Goal: Information Seeking & Learning: Find specific fact

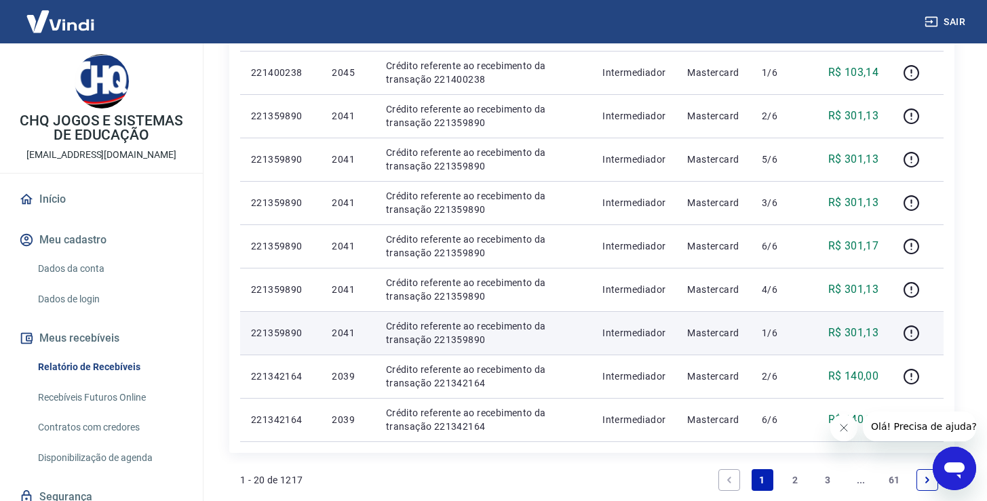
scroll to position [910, 0]
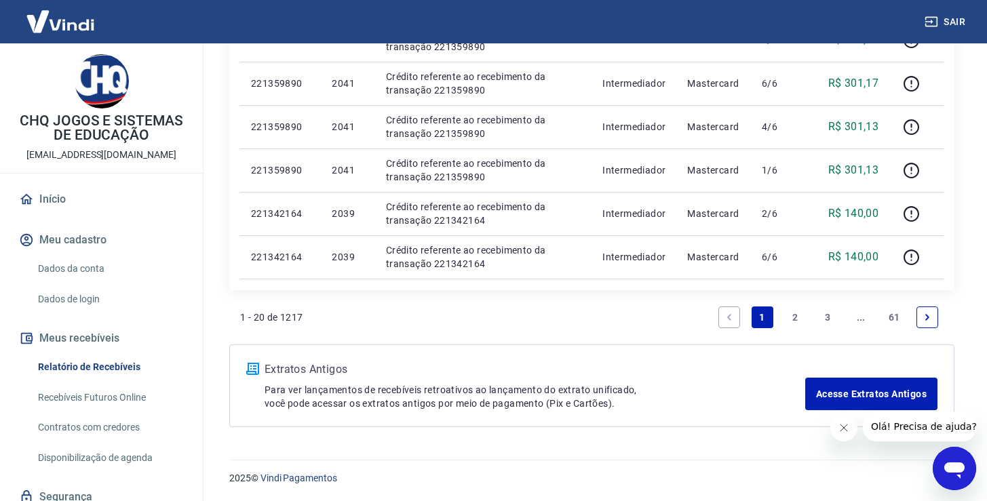
click at [796, 317] on link "2" at bounding box center [795, 318] width 22 height 22
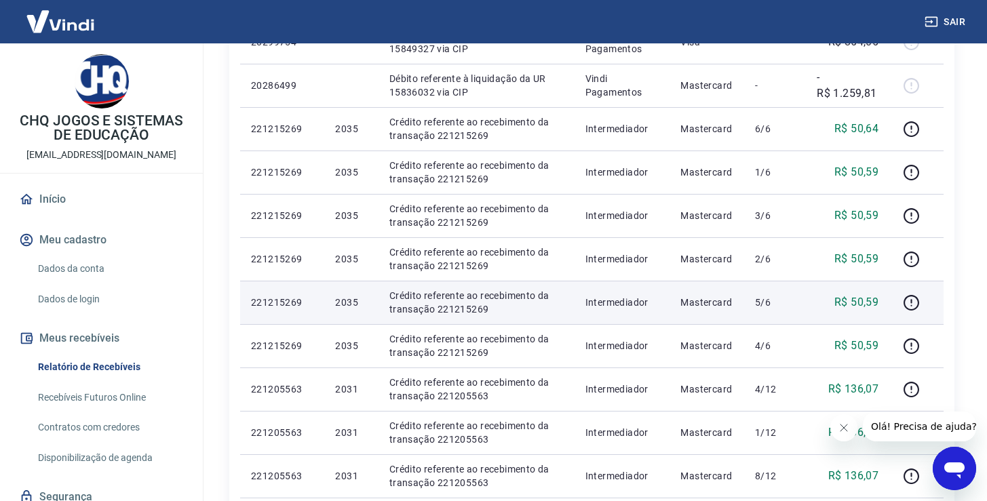
scroll to position [954, 0]
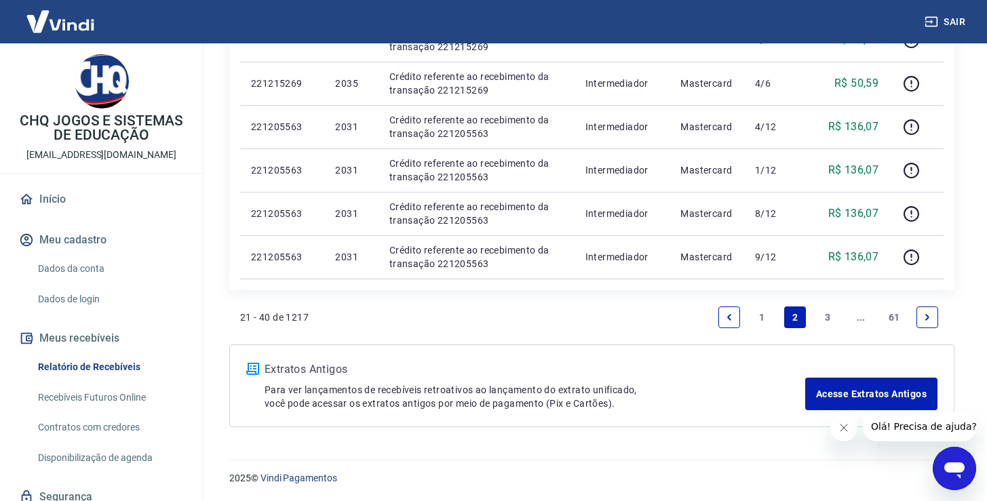
click at [826, 318] on link "3" at bounding box center [829, 318] width 22 height 22
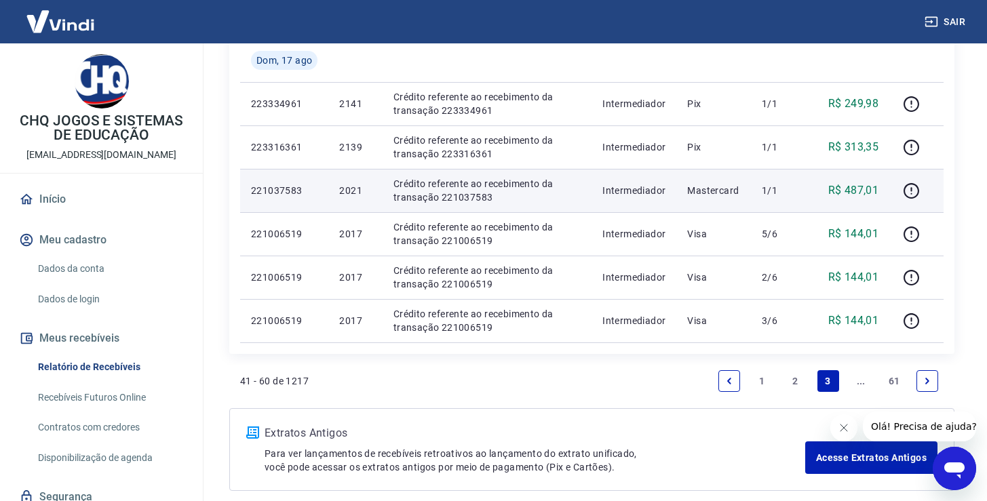
scroll to position [899, 0]
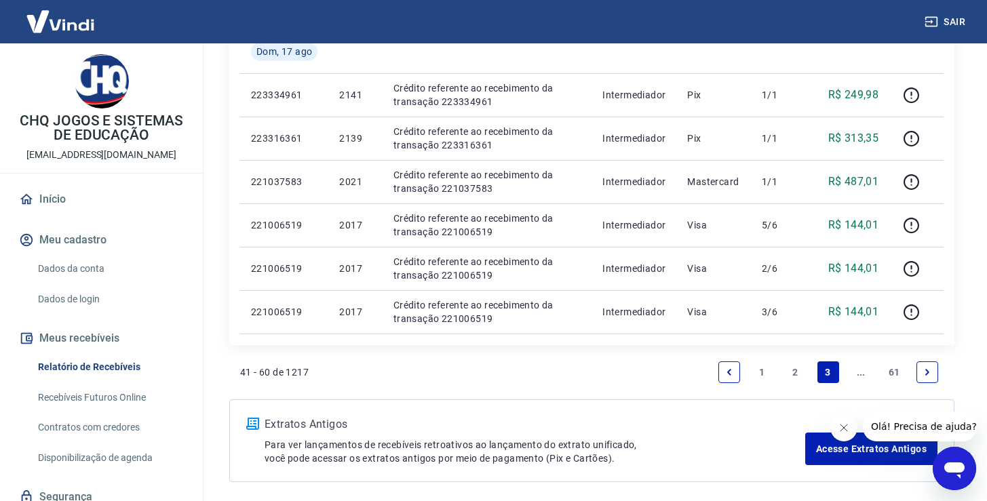
click at [931, 372] on icon "Next page" at bounding box center [927, 372] width 9 height 9
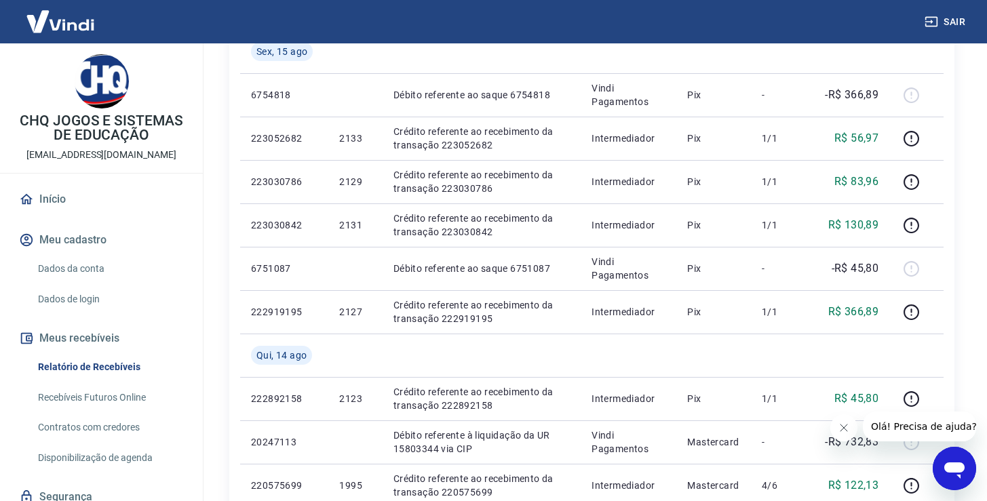
scroll to position [1041, 0]
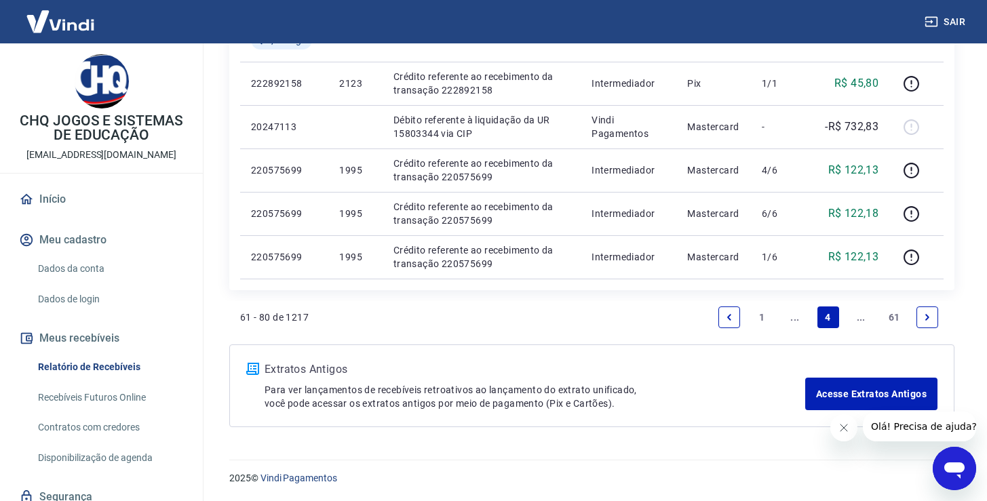
click at [731, 311] on link "Previous page" at bounding box center [729, 318] width 22 height 22
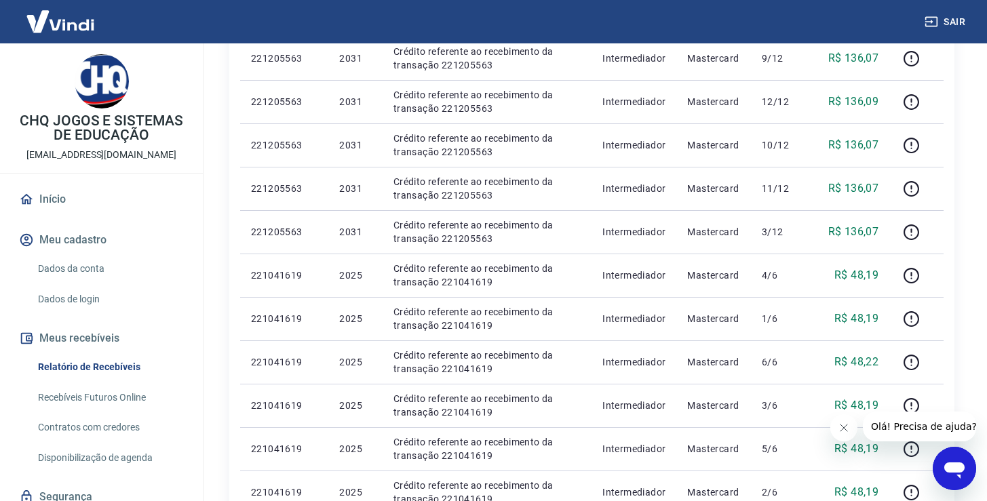
scroll to position [919, 0]
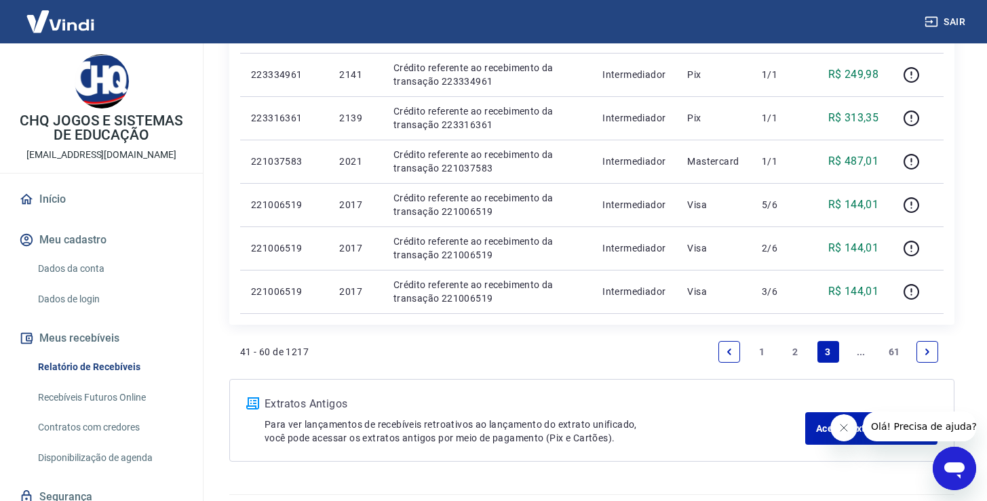
click at [788, 353] on link "2" at bounding box center [795, 352] width 22 height 22
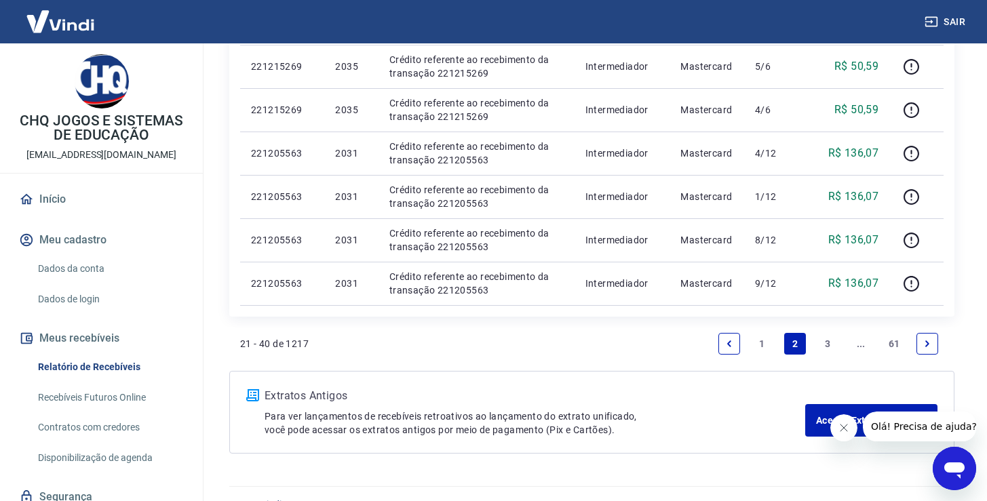
scroll to position [936, 0]
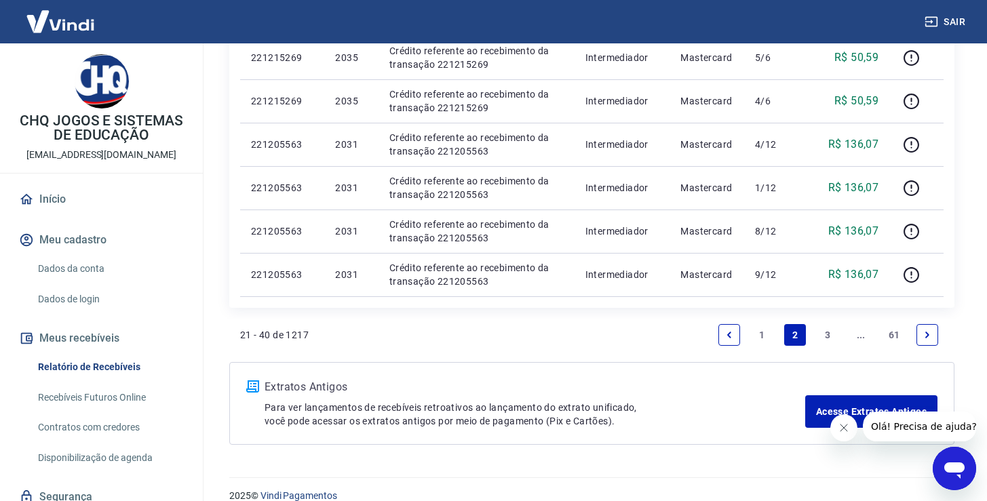
click at [830, 334] on link "3" at bounding box center [829, 335] width 22 height 22
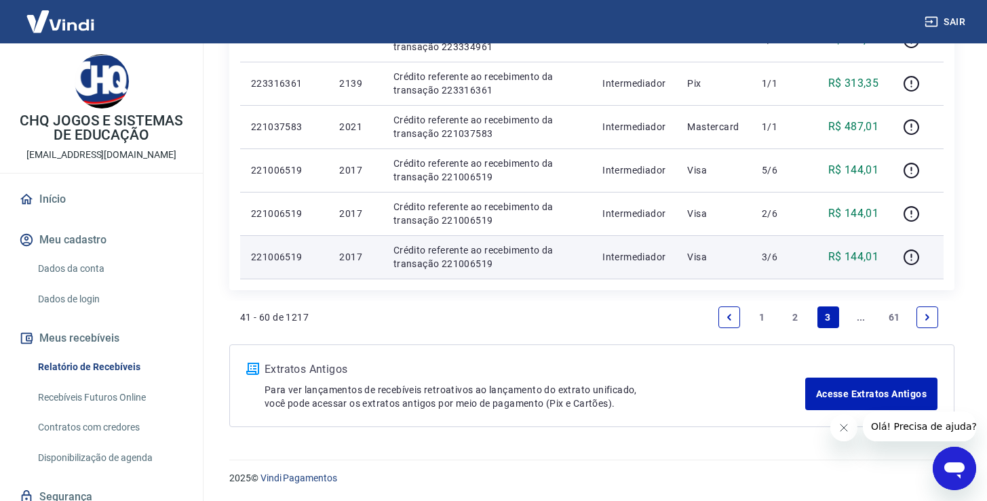
scroll to position [928, 0]
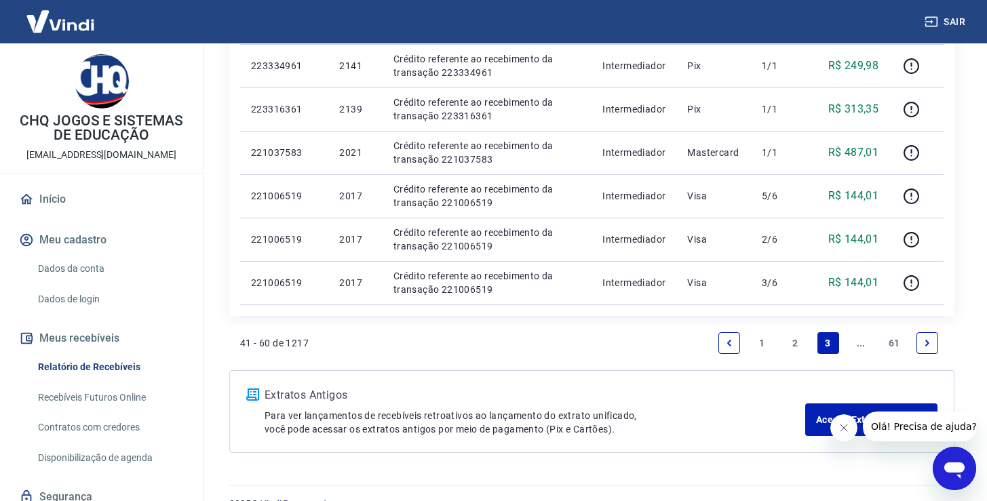
click at [794, 344] on link "2" at bounding box center [795, 343] width 22 height 22
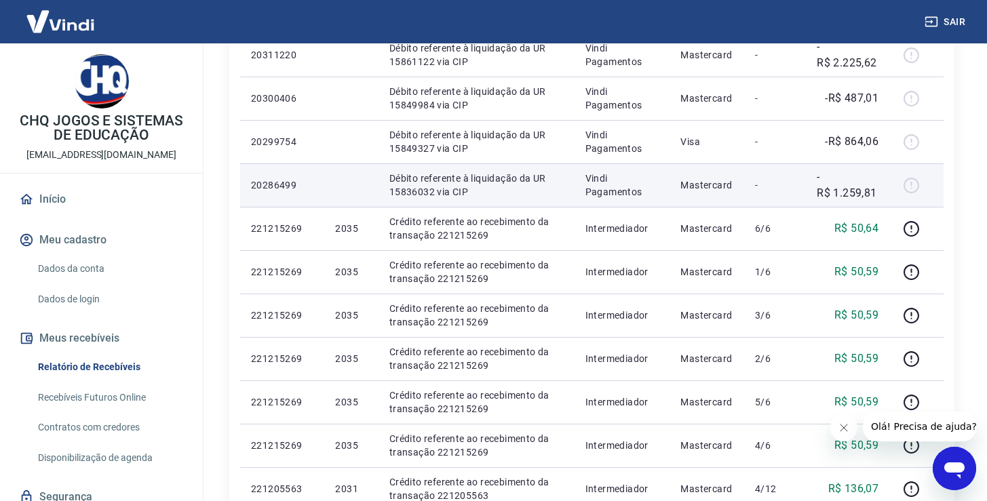
scroll to position [954, 0]
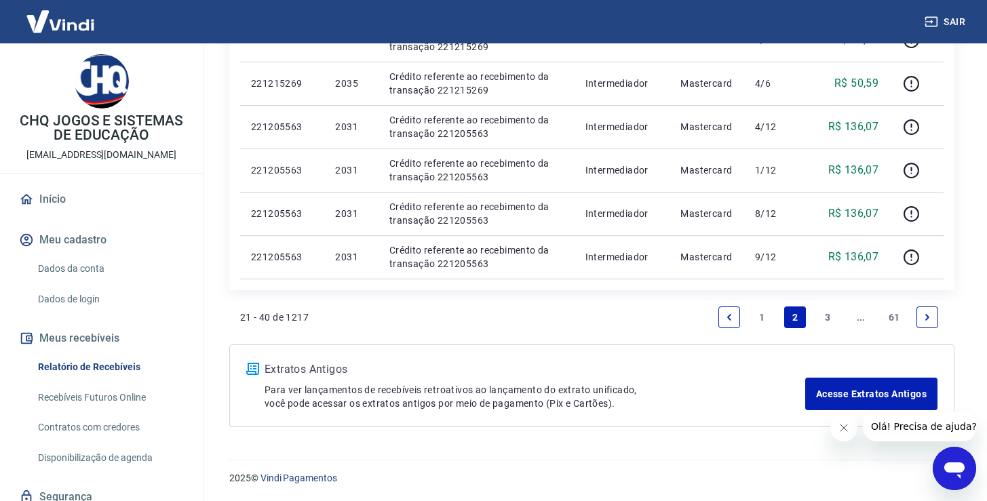
click at [823, 320] on link "3" at bounding box center [829, 318] width 22 height 22
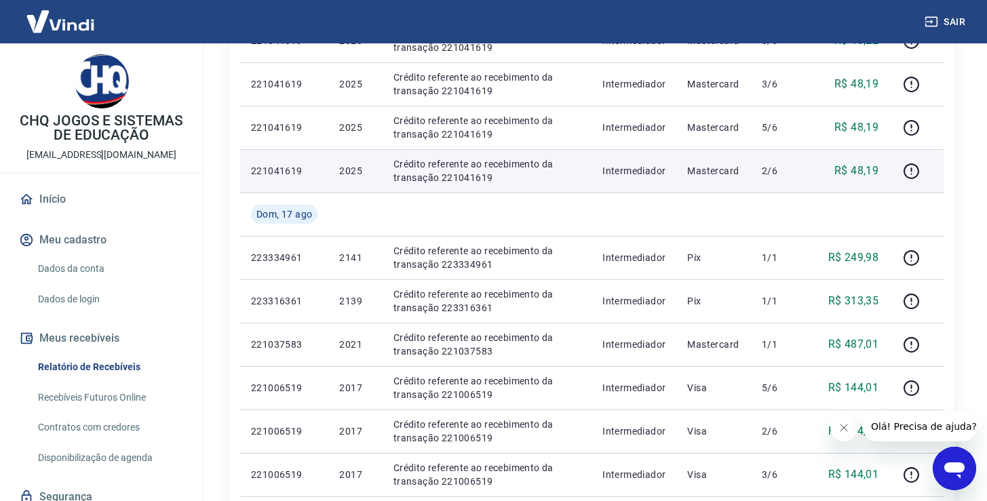
scroll to position [806, 0]
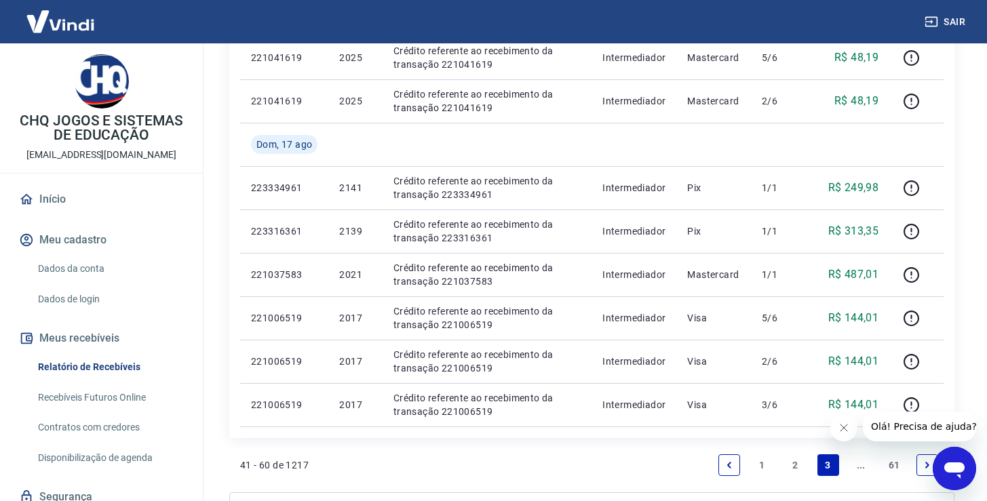
click at [921, 464] on link "Next page" at bounding box center [928, 466] width 22 height 22
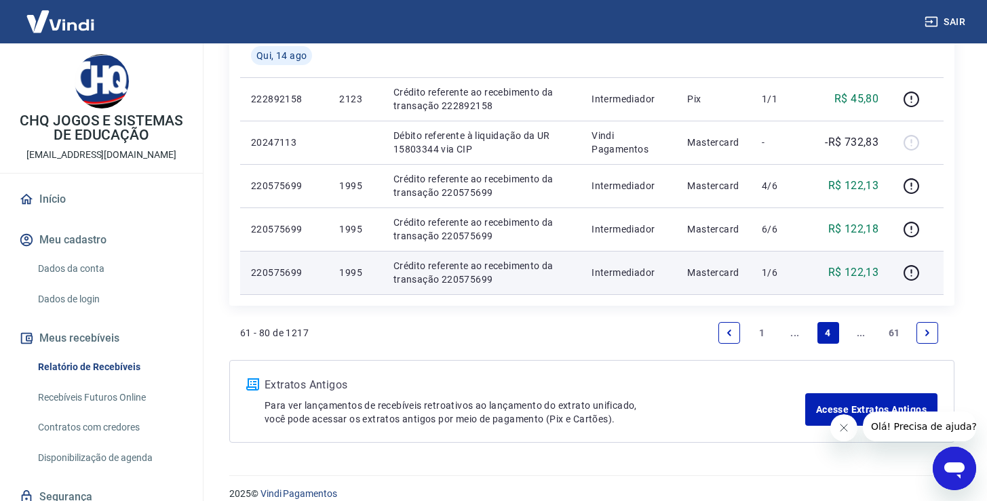
scroll to position [1041, 0]
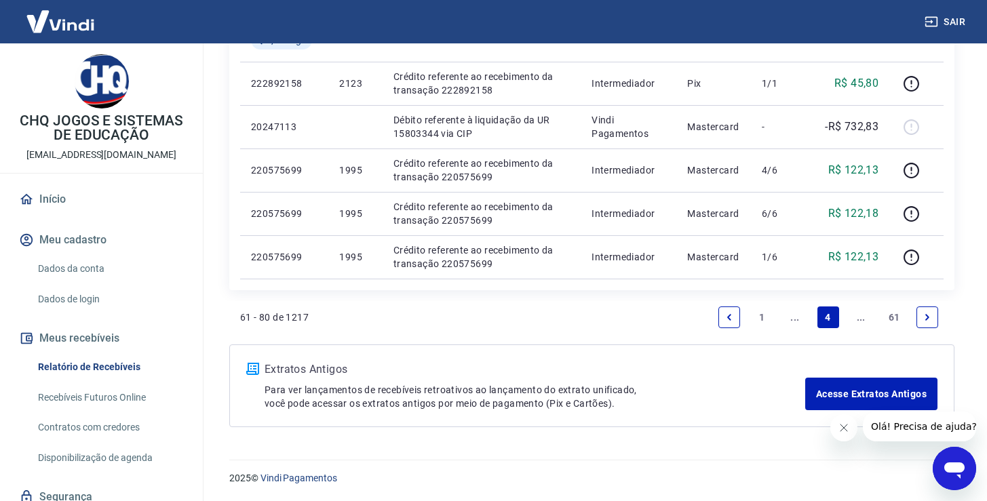
click at [728, 318] on icon "Previous page" at bounding box center [729, 317] width 4 height 6
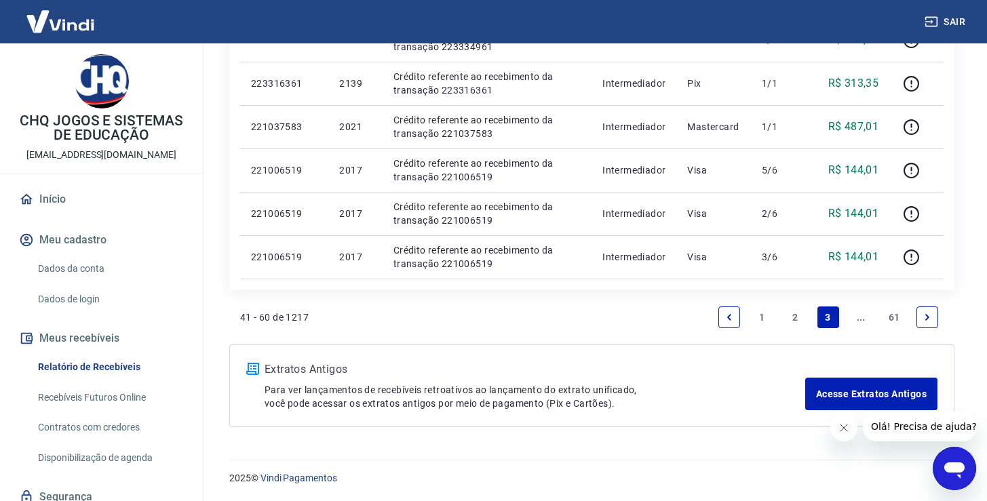
scroll to position [862, 0]
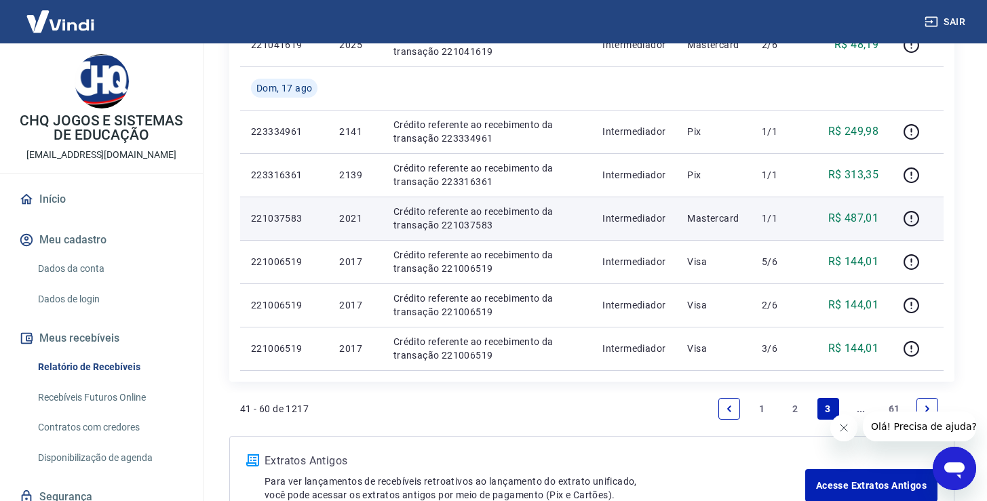
click at [346, 221] on p "2021" at bounding box center [355, 219] width 32 height 14
copy p "2021"
